Goal: Task Accomplishment & Management: Use online tool/utility

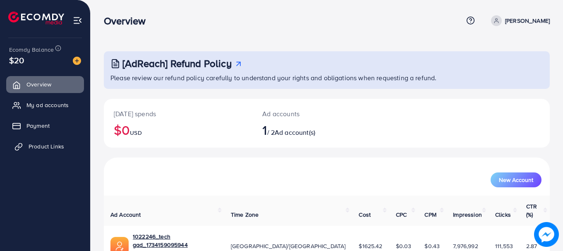
click at [35, 147] on span "Product Links" at bounding box center [47, 146] width 36 height 8
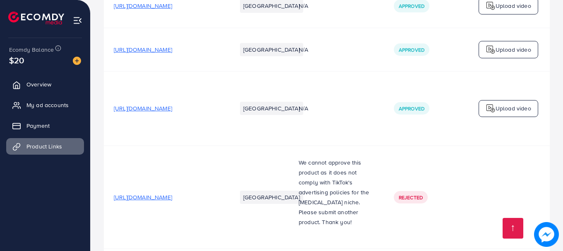
scroll to position [3787, 0]
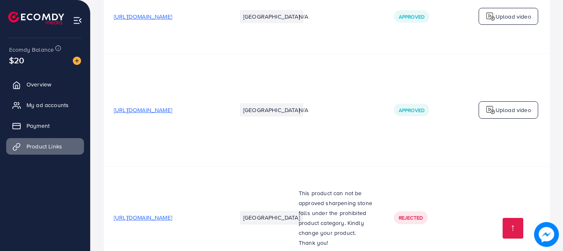
drag, startPoint x: 344, startPoint y: 210, endPoint x: 481, endPoint y: 199, distance: 137.7
drag, startPoint x: 363, startPoint y: 214, endPoint x: 398, endPoint y: 211, distance: 35.7
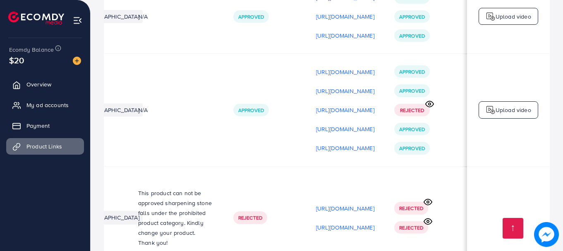
scroll to position [0, 251]
drag, startPoint x: 346, startPoint y: 215, endPoint x: 378, endPoint y: 214, distance: 32.2
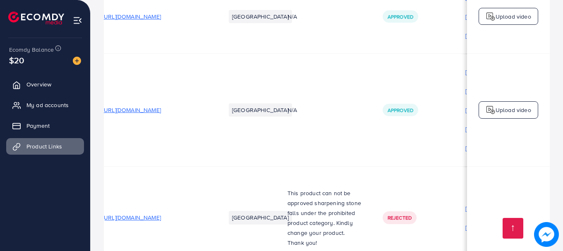
scroll to position [0, 0]
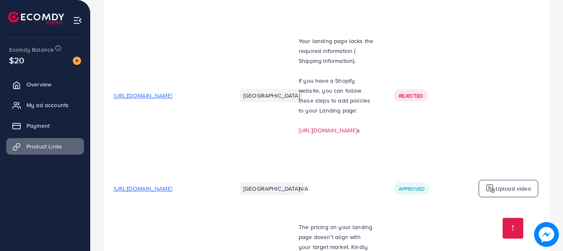
scroll to position [3787, 0]
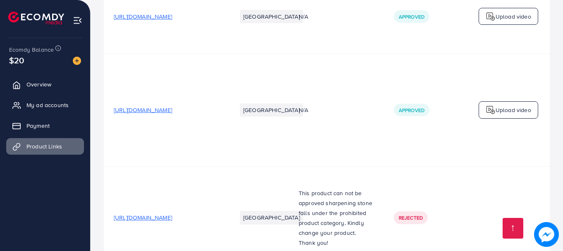
drag, startPoint x: 331, startPoint y: 211, endPoint x: 498, endPoint y: 215, distance: 166.2
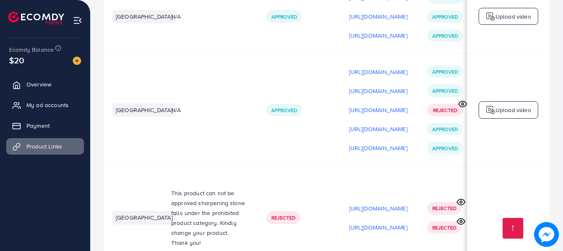
scroll to position [0, 251]
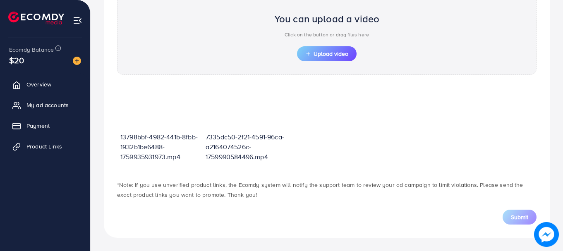
scroll to position [297, 0]
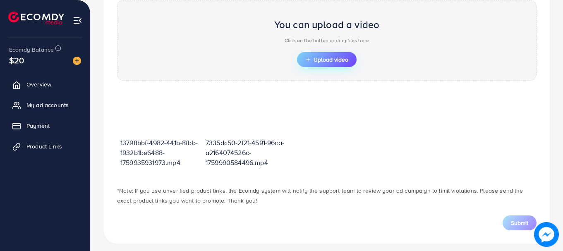
click at [332, 65] on button "Upload video" at bounding box center [327, 59] width 60 height 15
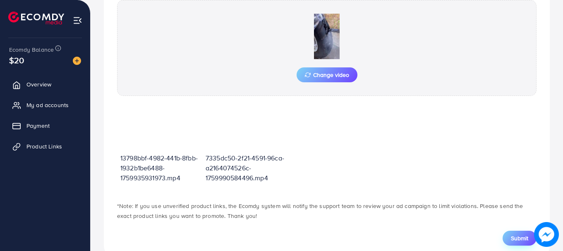
click at [515, 241] on span "Submit" at bounding box center [518, 238] width 17 height 8
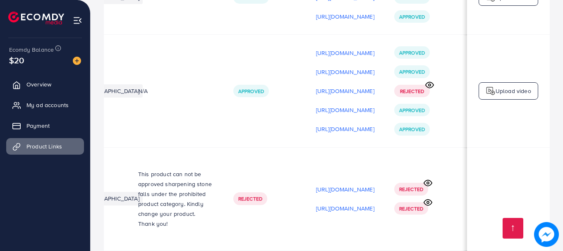
scroll to position [0, 251]
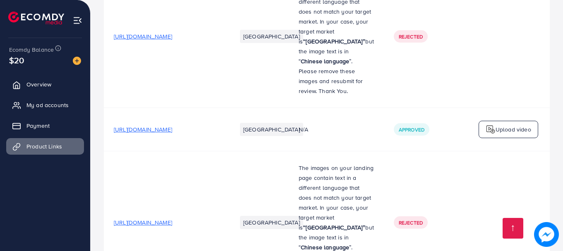
scroll to position [3806, 0]
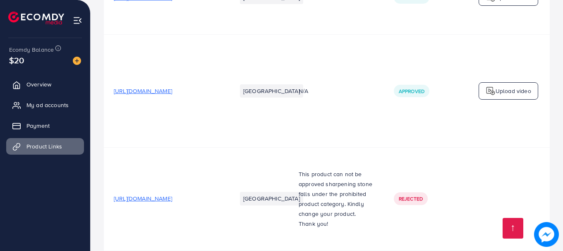
drag, startPoint x: 313, startPoint y: 210, endPoint x: 425, endPoint y: 210, distance: 111.6
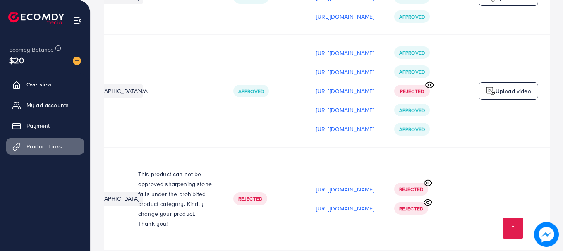
scroll to position [0, 251]
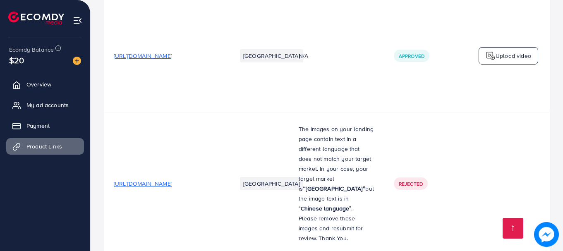
scroll to position [3806, 0]
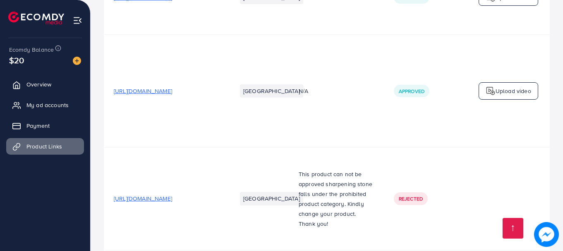
drag, startPoint x: 244, startPoint y: 211, endPoint x: 412, endPoint y: 215, distance: 168.7
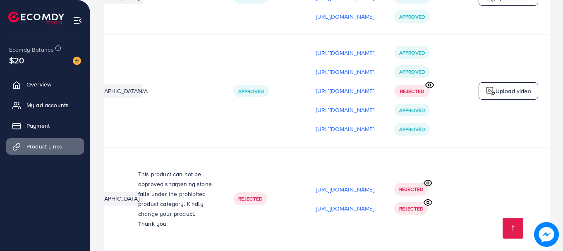
scroll to position [0, 251]
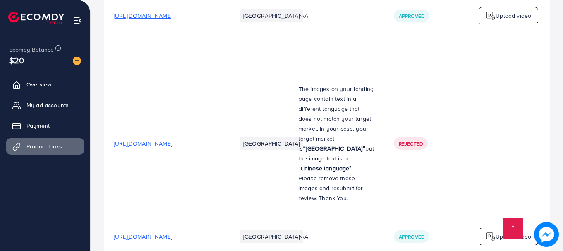
scroll to position [3806, 0]
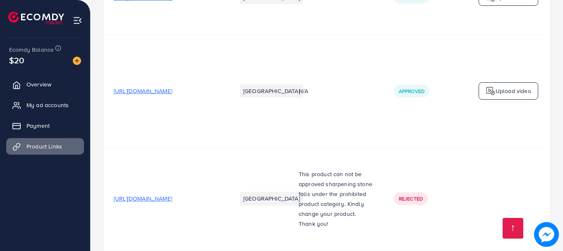
drag, startPoint x: 332, startPoint y: 211, endPoint x: 564, endPoint y: 195, distance: 232.5
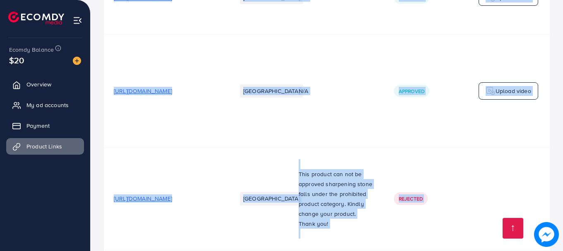
drag, startPoint x: 462, startPoint y: 215, endPoint x: 457, endPoint y: 214, distance: 5.4
drag, startPoint x: 356, startPoint y: 214, endPoint x: 493, endPoint y: 215, distance: 136.4
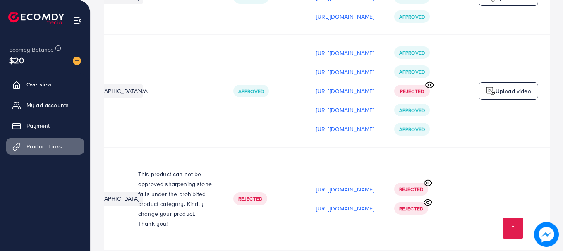
scroll to position [0, 251]
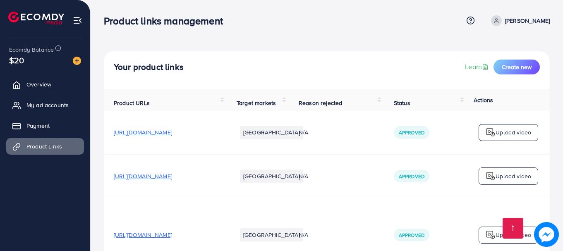
scroll to position [3806, 0]
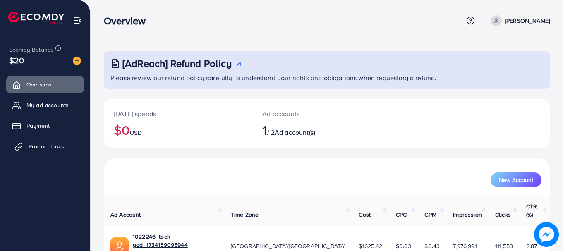
click at [37, 148] on span "Product Links" at bounding box center [47, 146] width 36 height 8
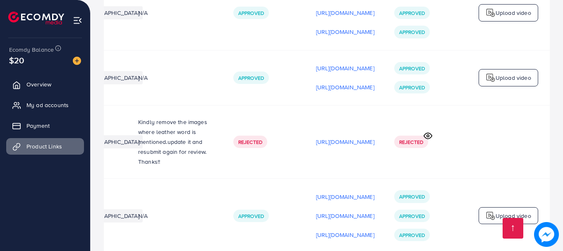
scroll to position [3586, 0]
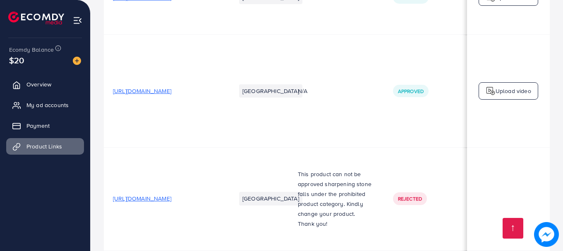
scroll to position [0, 251]
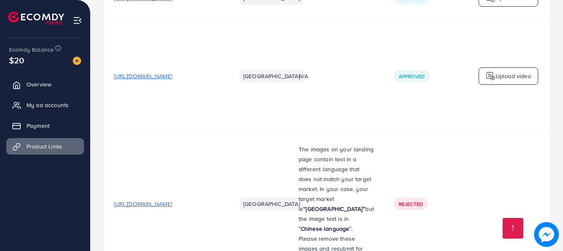
scroll to position [3806, 0]
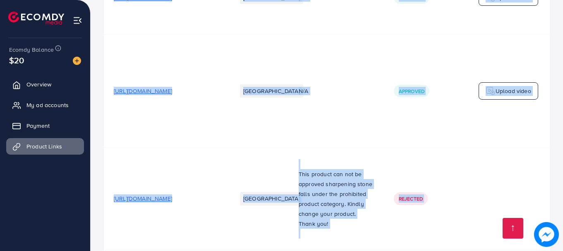
drag, startPoint x: 334, startPoint y: 212, endPoint x: 452, endPoint y: 212, distance: 118.2
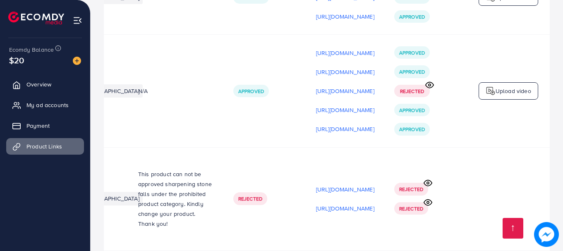
scroll to position [0, 251]
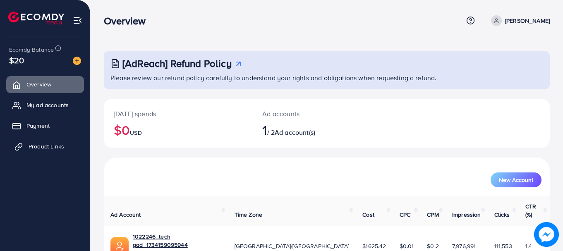
click at [26, 152] on link "Product Links" at bounding box center [45, 146] width 78 height 17
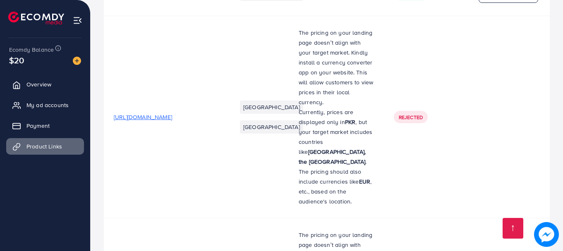
scroll to position [3806, 0]
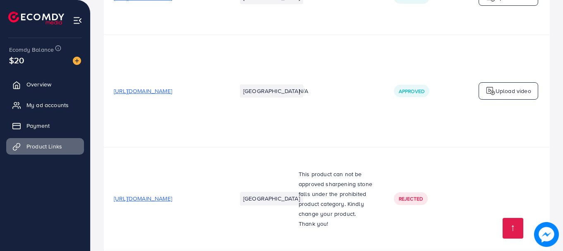
drag, startPoint x: 375, startPoint y: 210, endPoint x: 411, endPoint y: 217, distance: 36.5
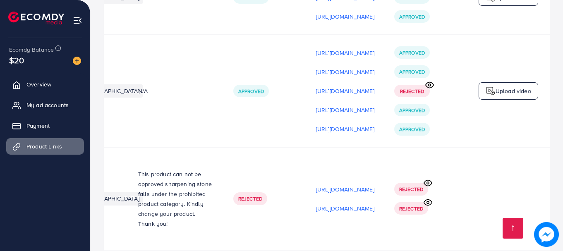
scroll to position [0, 251]
